Goal: Task Accomplishment & Management: Use online tool/utility

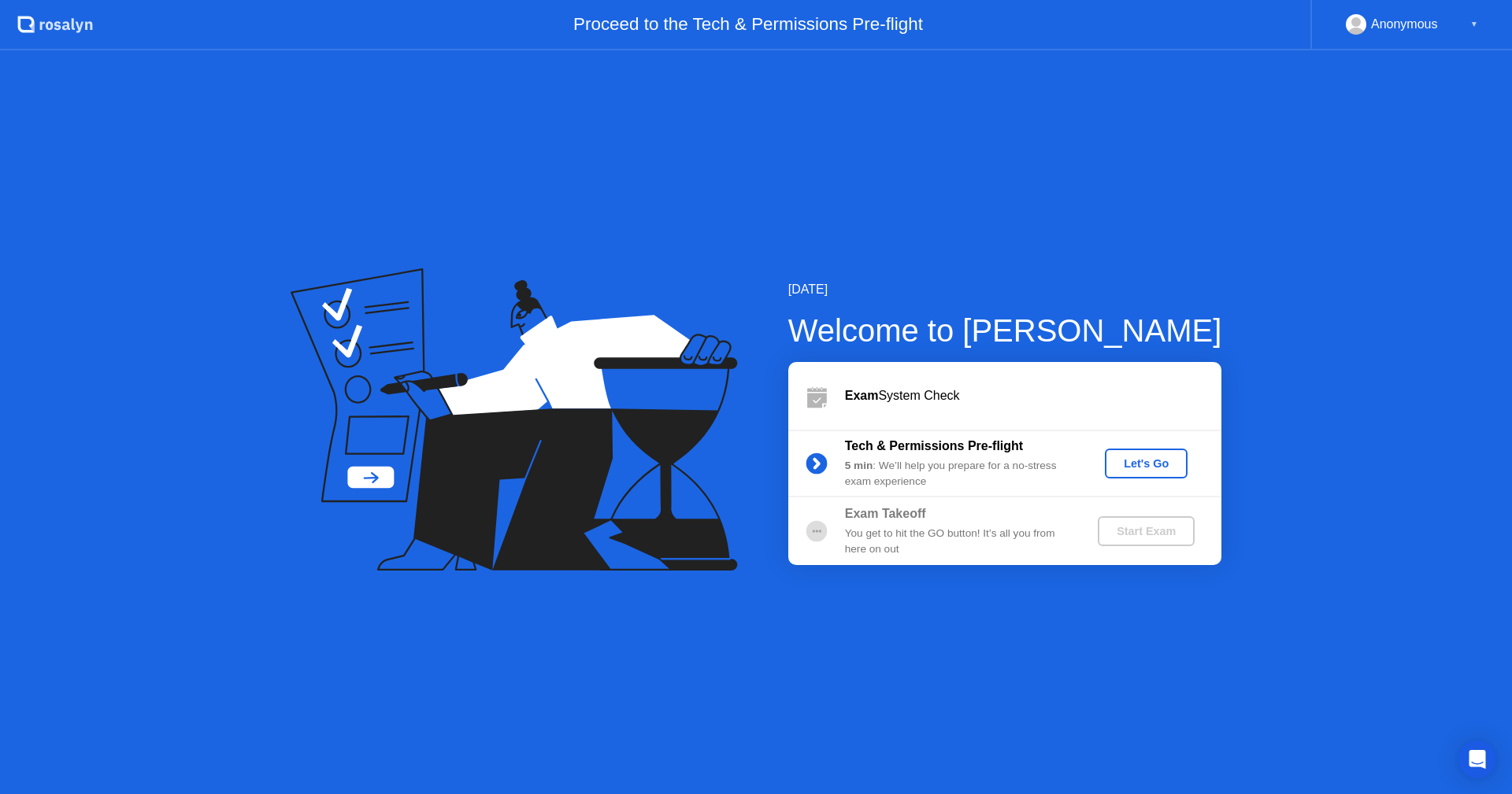
click at [1153, 463] on div "Let's Go" at bounding box center [1147, 464] width 70 height 13
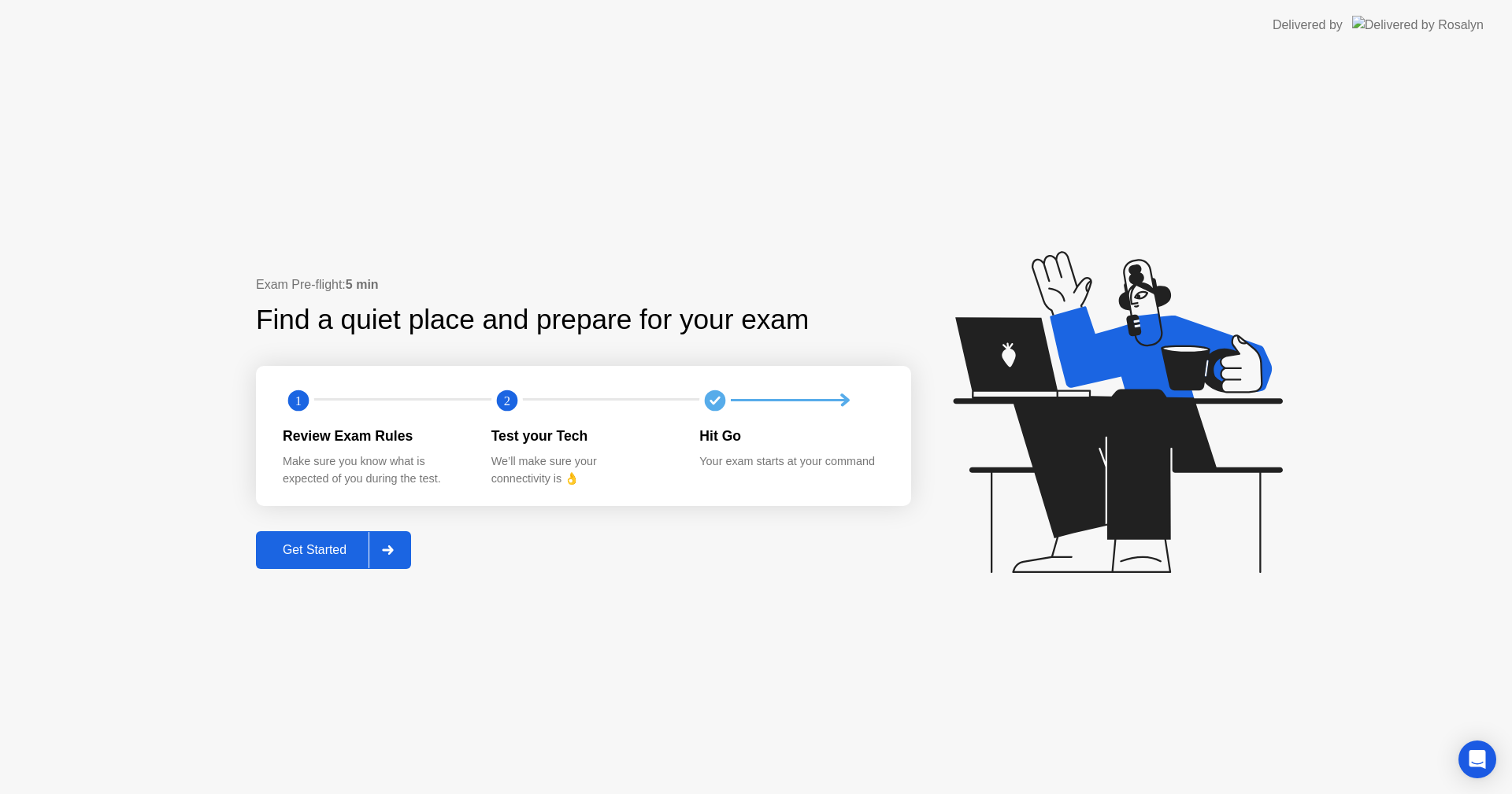
click at [320, 545] on div "Get Started" at bounding box center [314, 550] width 108 height 14
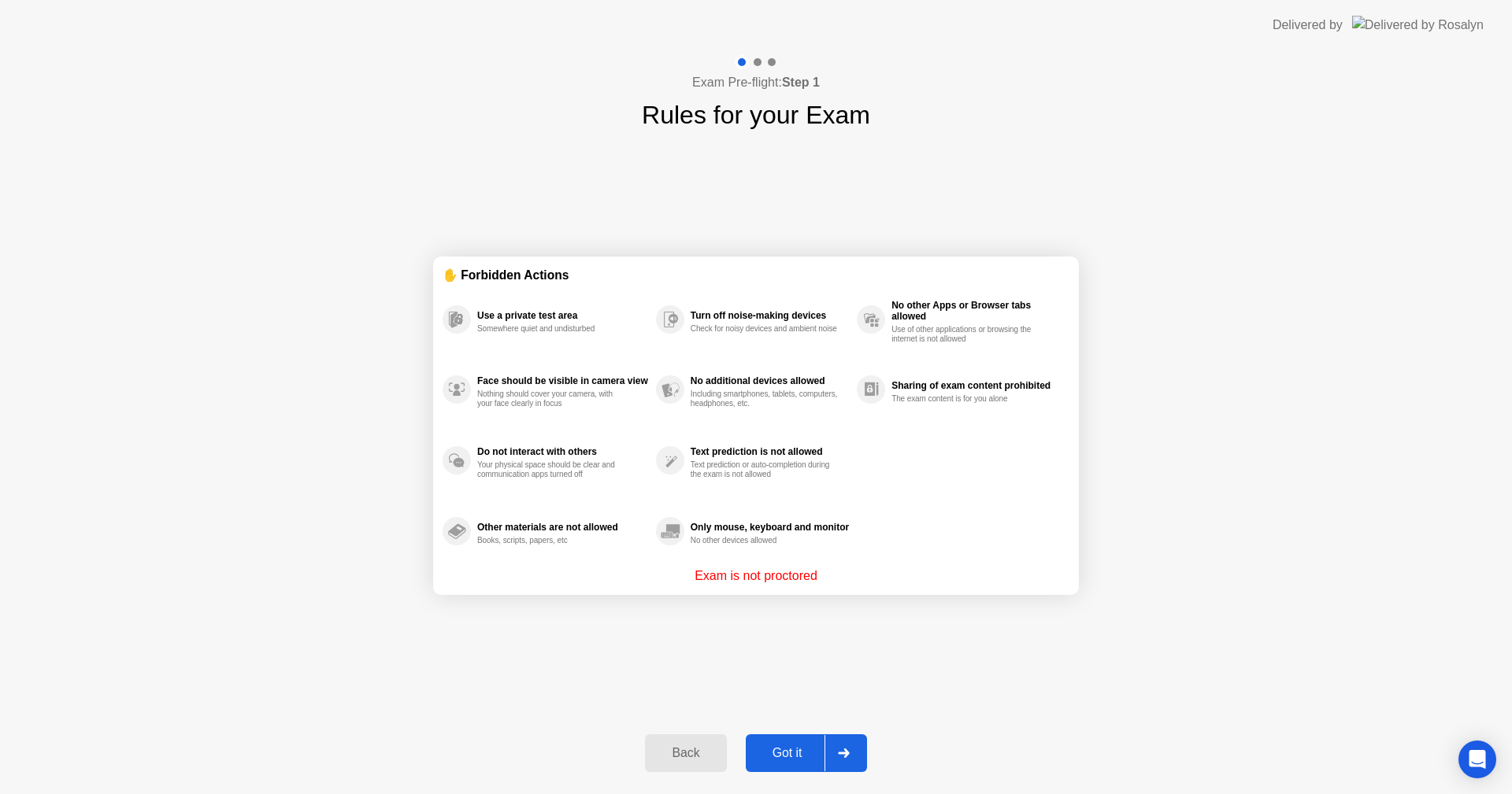
click at [772, 747] on div "Got it" at bounding box center [788, 753] width 74 height 14
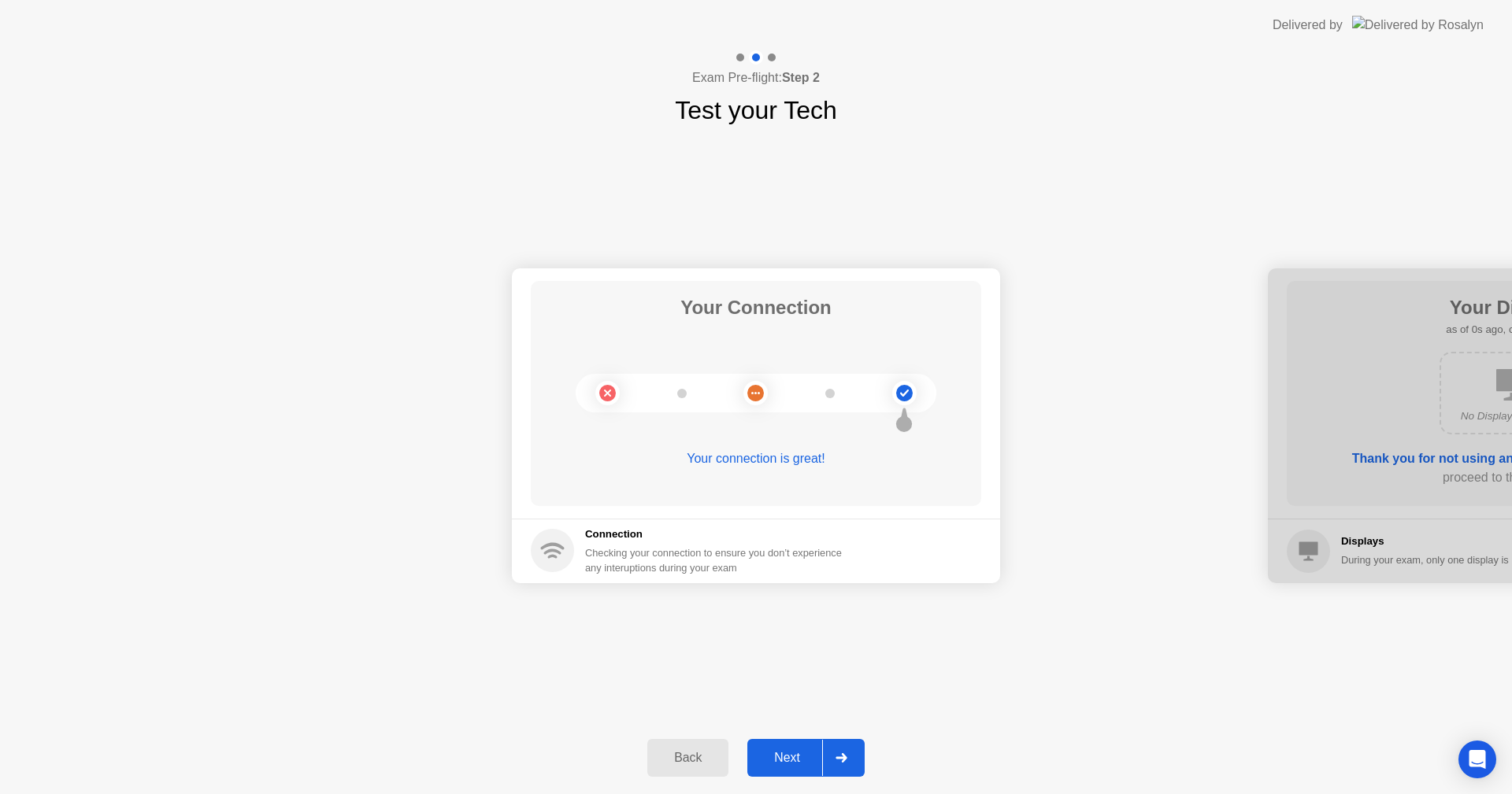
click at [805, 748] on button "Next" at bounding box center [806, 758] width 117 height 38
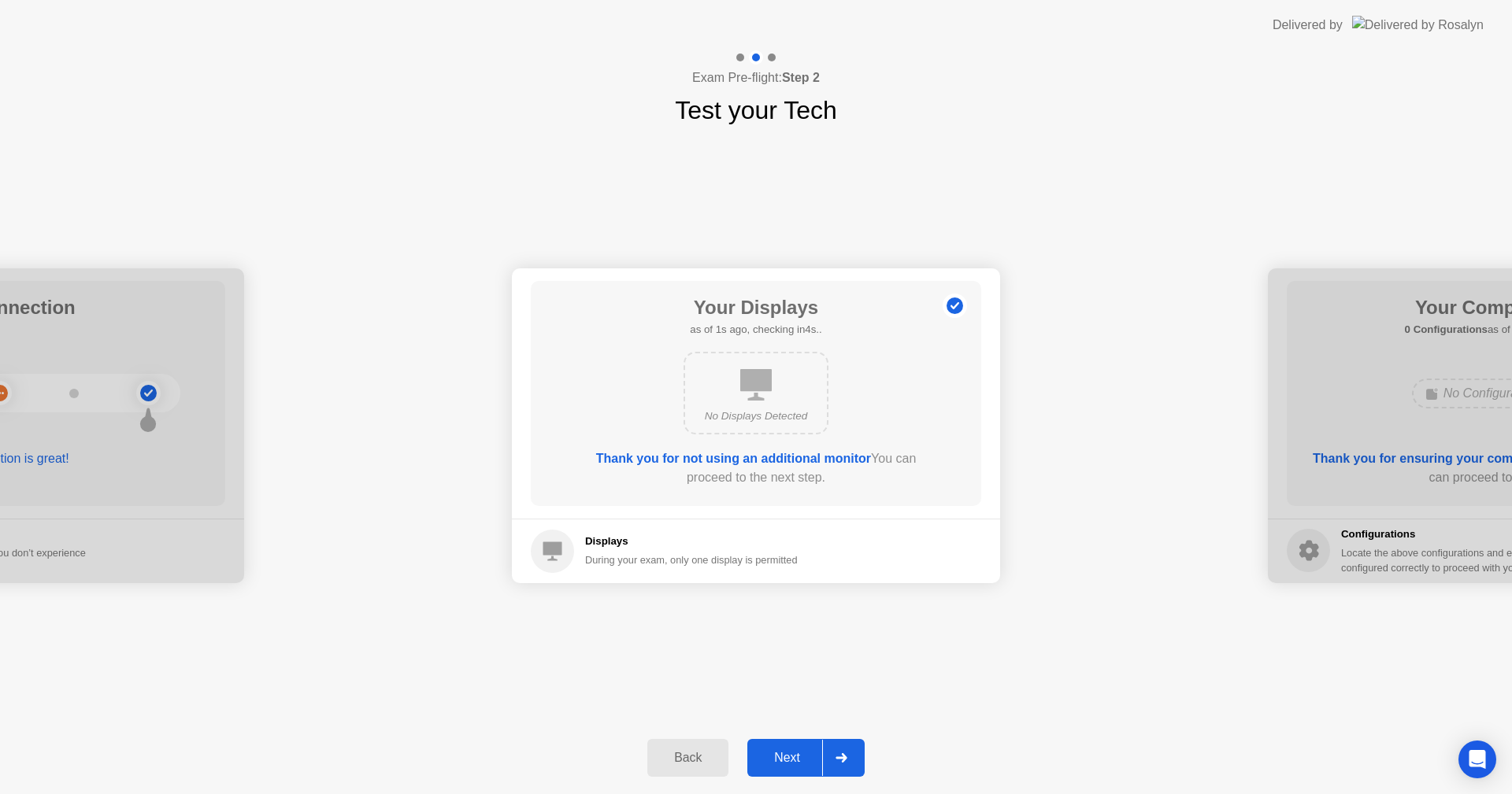
click at [805, 748] on button "Next" at bounding box center [806, 758] width 117 height 38
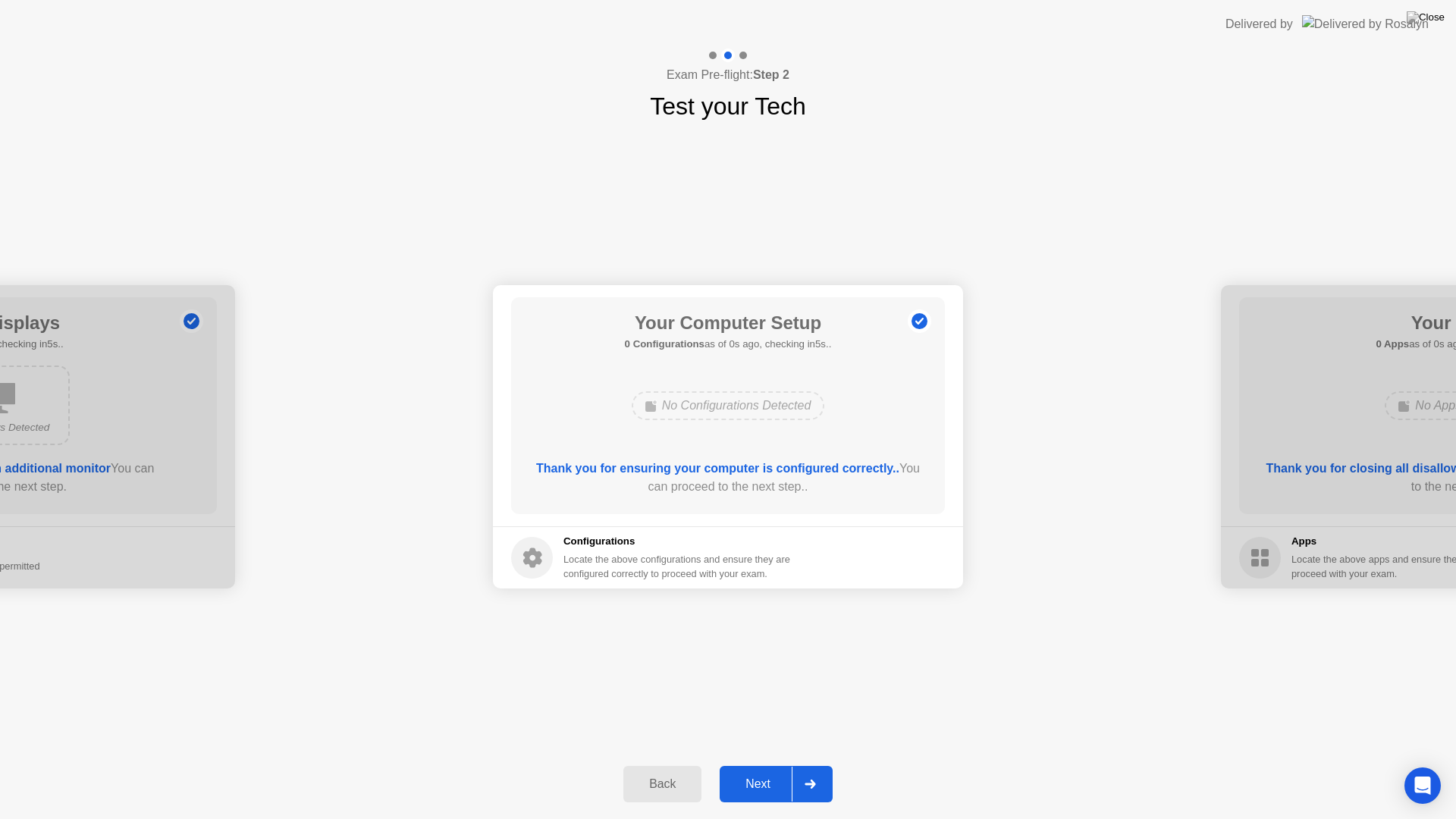
click at [775, 738] on div "Your Connection Your connection is great! Connection Checking your connection t…" at bounding box center [728, 436] width 1456 height 624
click at [764, 765] on button "Next" at bounding box center [776, 783] width 113 height 37
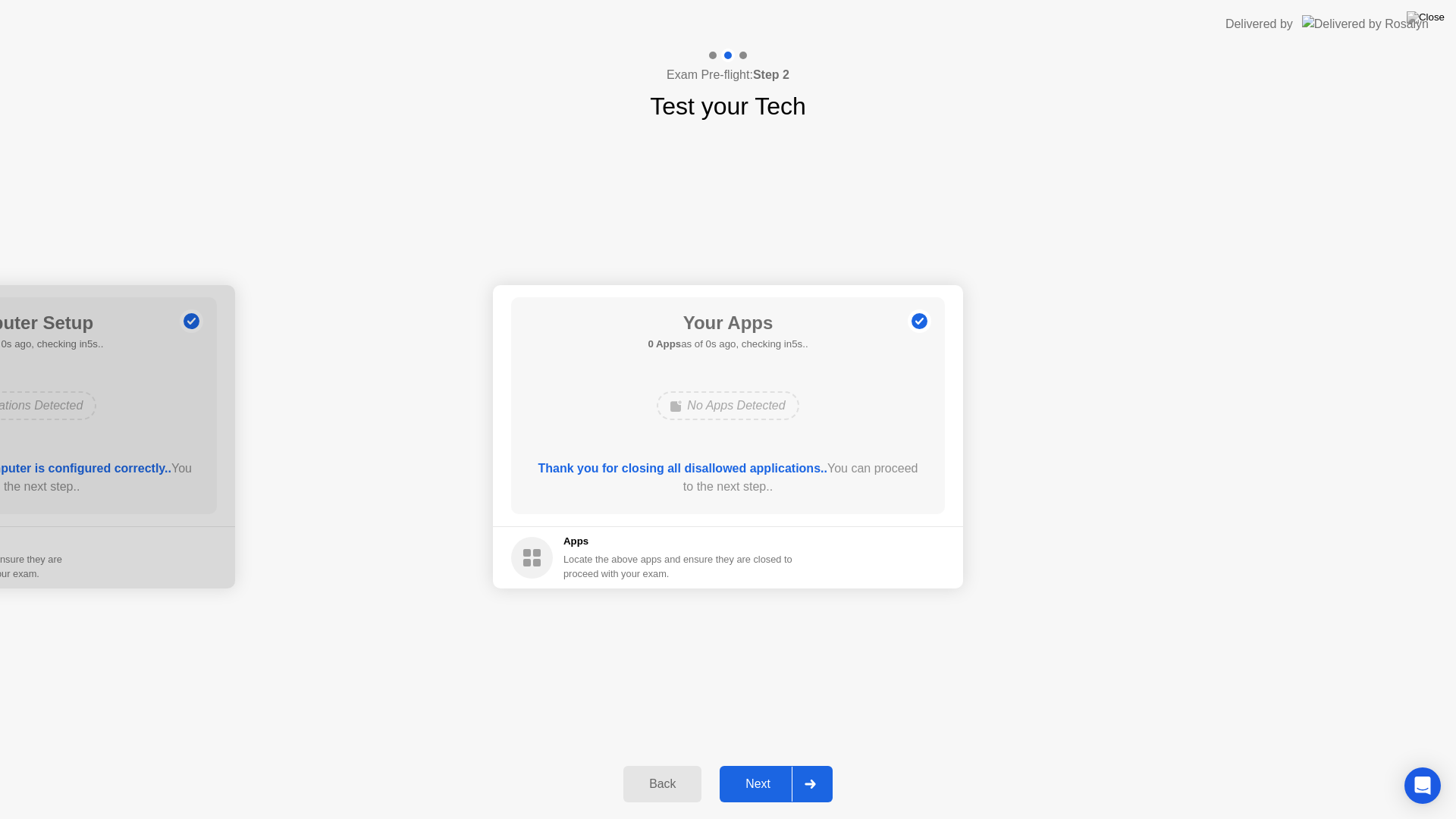
click at [763, 765] on div "Next" at bounding box center [758, 783] width 68 height 13
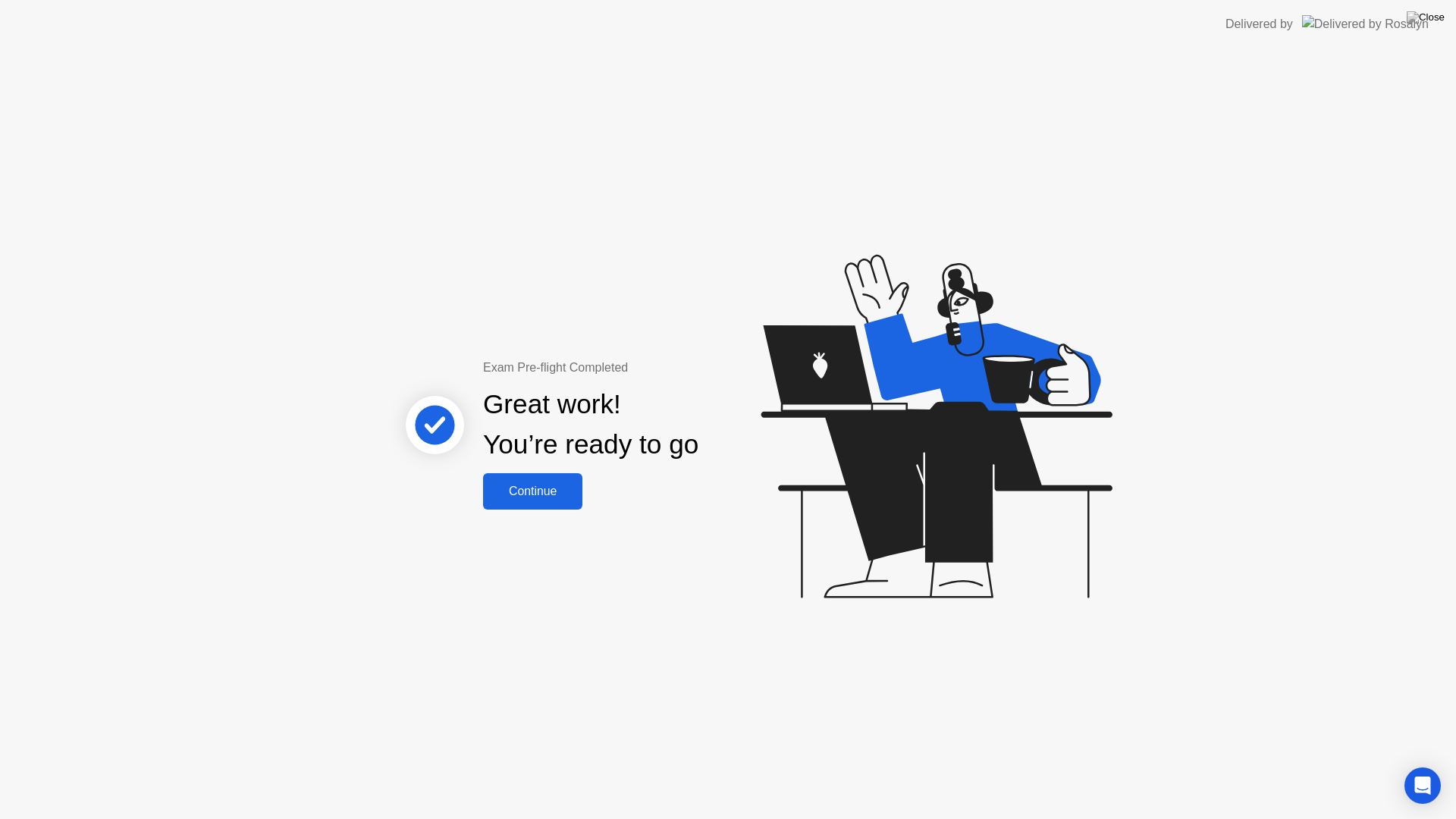
click at [525, 493] on div "Continue" at bounding box center [532, 490] width 90 height 13
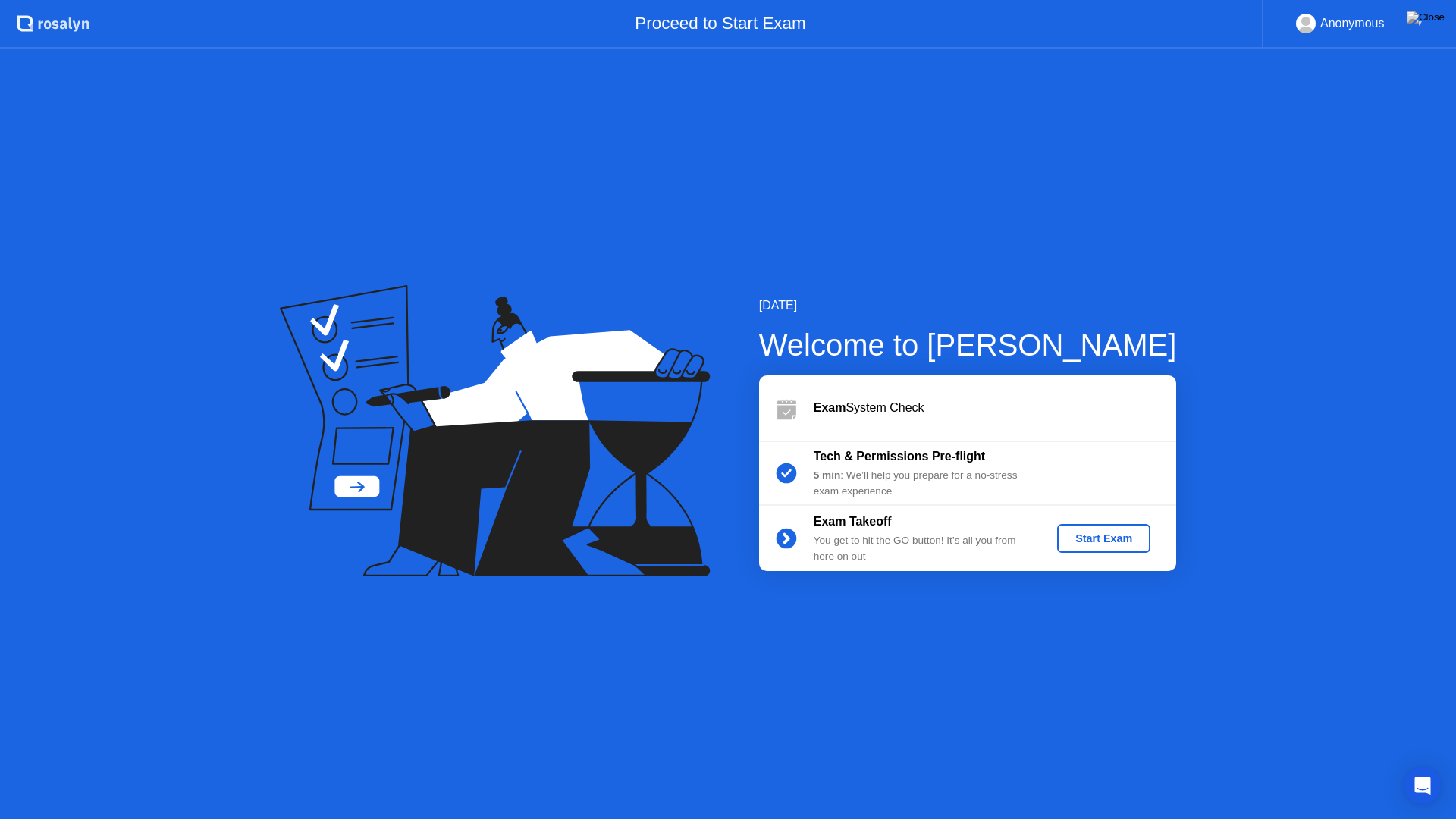
click at [1116, 543] on div "Start Exam" at bounding box center [1103, 539] width 81 height 13
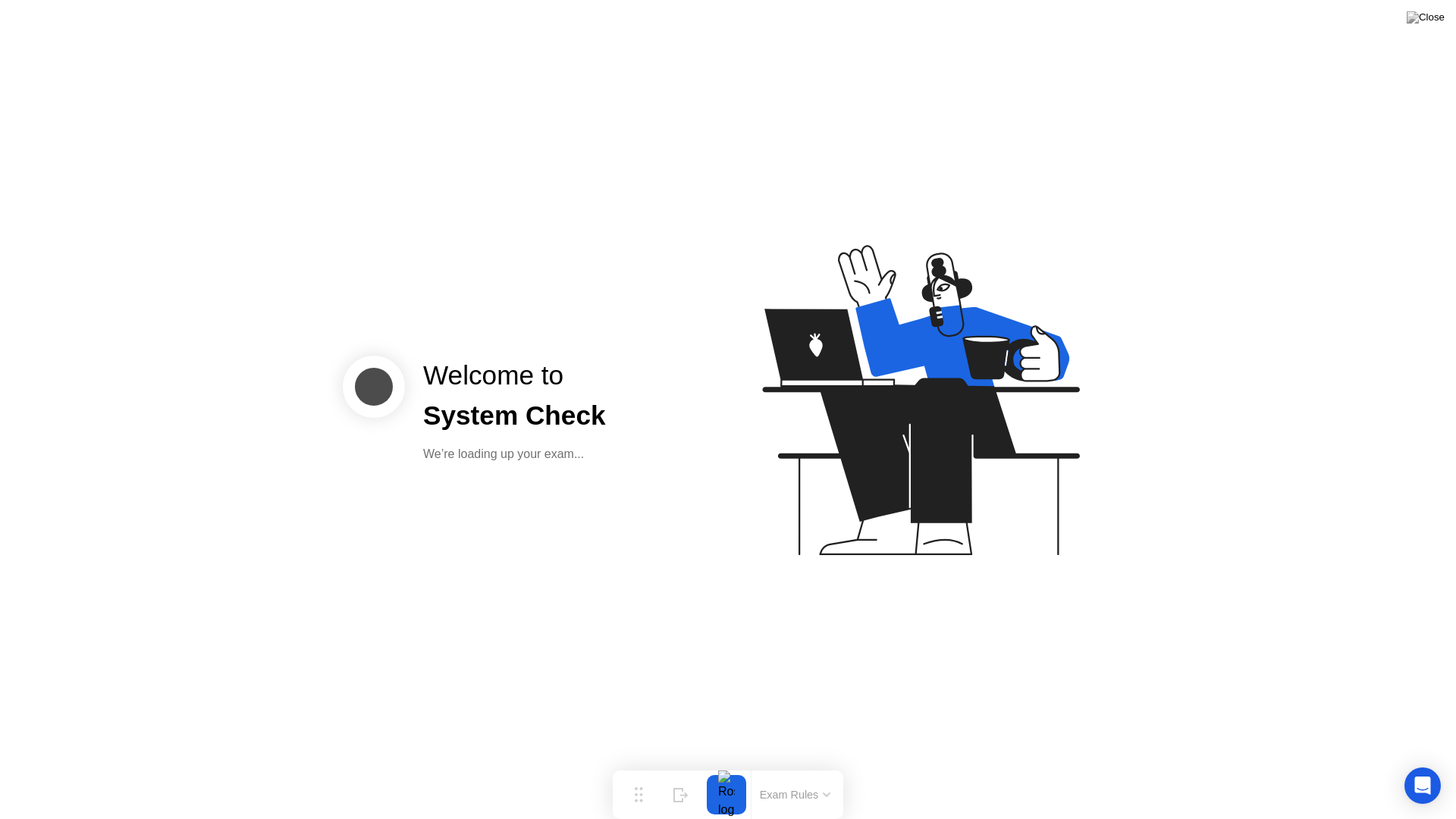
click at [625, 554] on div "Welcome to System Check We’re loading up your exam..." at bounding box center [728, 409] width 1456 height 819
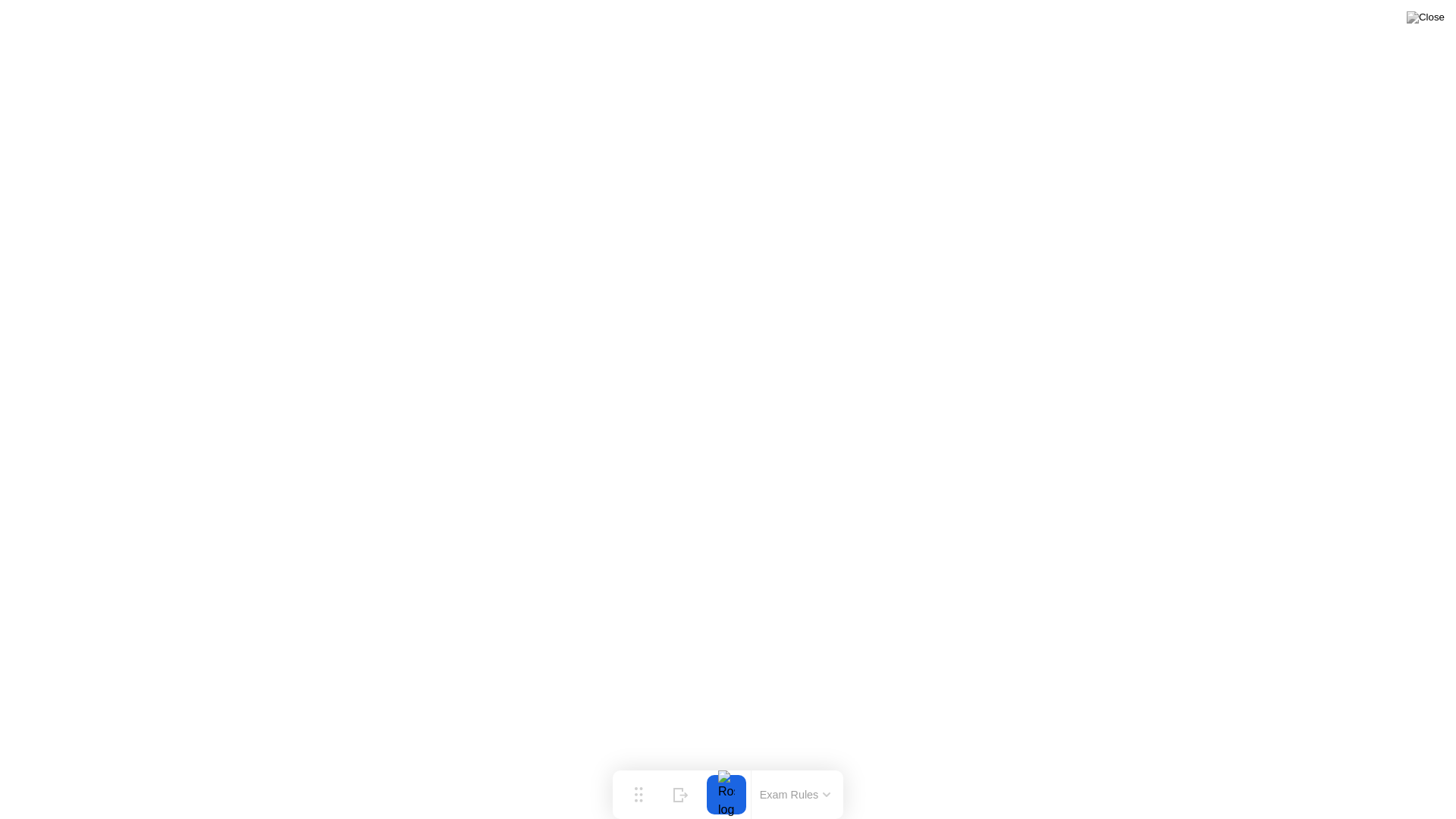
click at [1430, 23] on img at bounding box center [1426, 18] width 38 height 13
click at [1441, 12] on img at bounding box center [1426, 18] width 38 height 13
drag, startPoint x: 697, startPoint y: 445, endPoint x: 705, endPoint y: 444, distance: 8.1
